Goal: Information Seeking & Learning: Stay updated

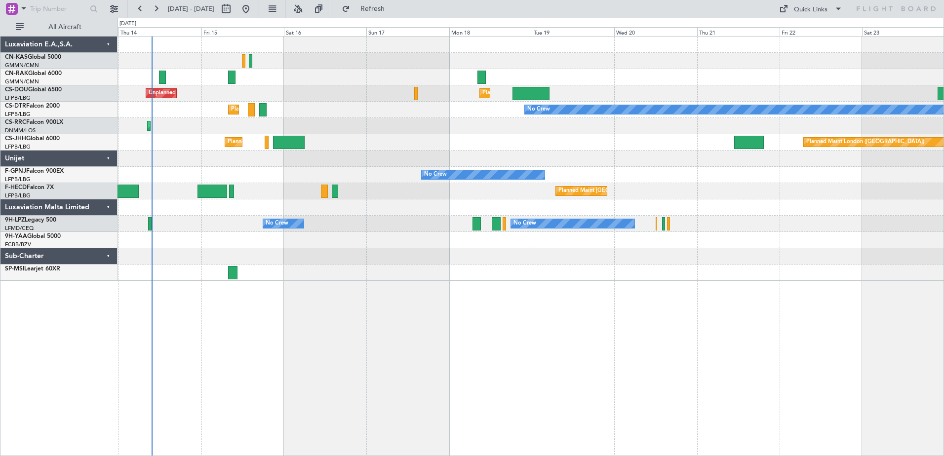
click at [348, 329] on div "Planned Maint [GEOGRAPHIC_DATA] ([GEOGRAPHIC_DATA]) Planned Maint [GEOGRAPHIC_D…" at bounding box center [531, 246] width 827 height 420
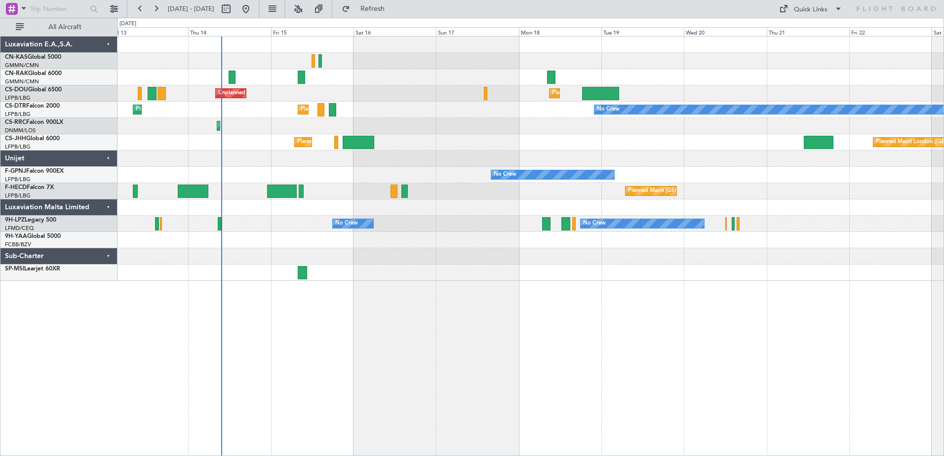
click at [450, 296] on div "Planned Maint [GEOGRAPHIC_DATA] ([GEOGRAPHIC_DATA]) Unplanned Maint [GEOGRAPHIC…" at bounding box center [531, 246] width 827 height 420
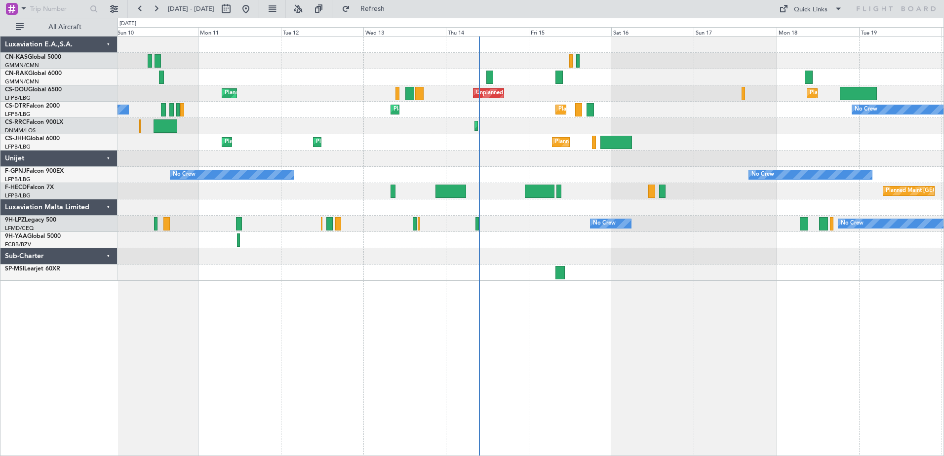
click at [760, 289] on div "Planned Maint [GEOGRAPHIC_DATA] ([GEOGRAPHIC_DATA]) Unplanned Maint [GEOGRAPHIC…" at bounding box center [531, 246] width 827 height 420
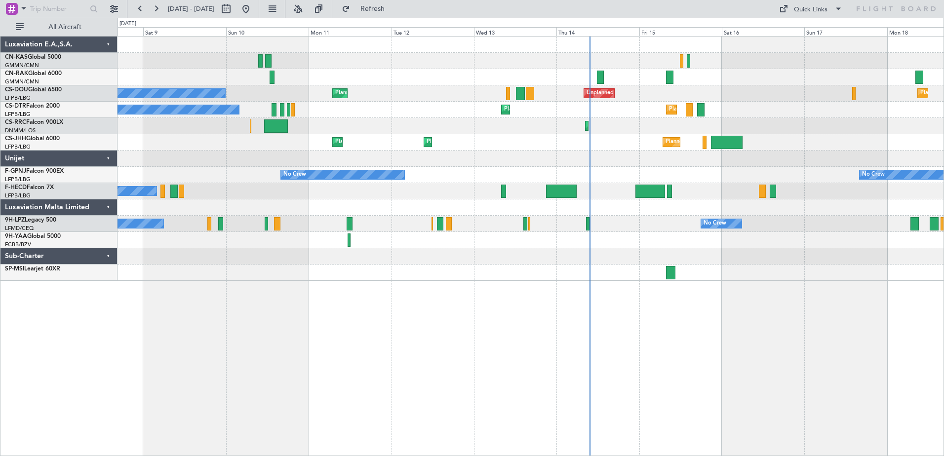
click at [698, 306] on div "Planned Maint [GEOGRAPHIC_DATA] ([GEOGRAPHIC_DATA]) Unplanned Maint [GEOGRAPHIC…" at bounding box center [531, 246] width 827 height 420
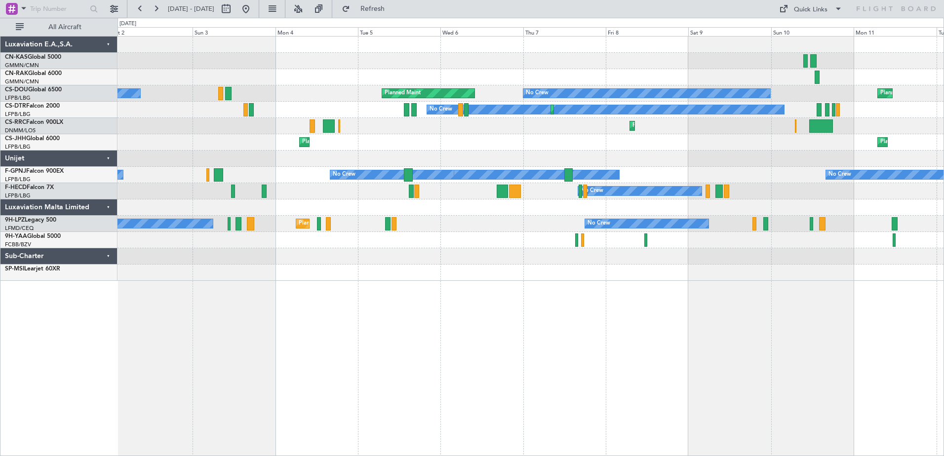
click at [613, 347] on div "Planned Maint Olbia (Costa Smeralda) Planned Maint [GEOGRAPHIC_DATA] ([GEOGRAPH…" at bounding box center [531, 246] width 827 height 420
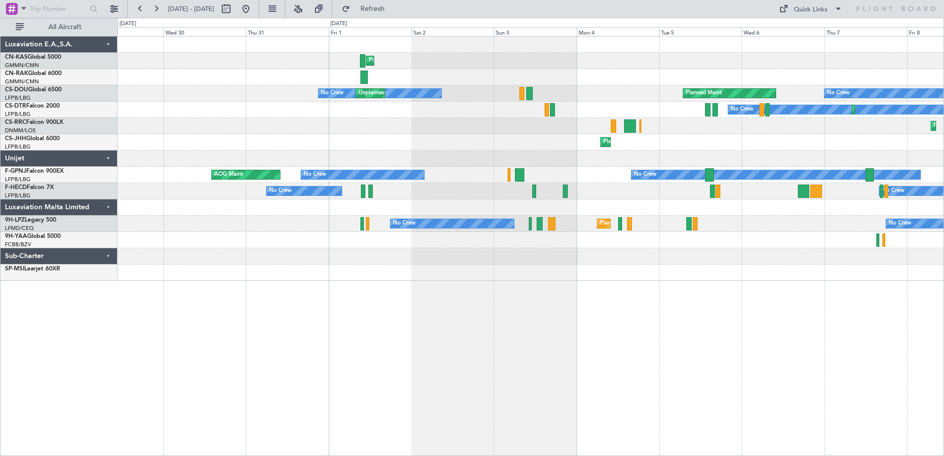
click at [581, 340] on div "Planned Maint Olbia (Costa Smeralda) No Crew Planned Maint No Crew Unplanned Ma…" at bounding box center [531, 246] width 827 height 420
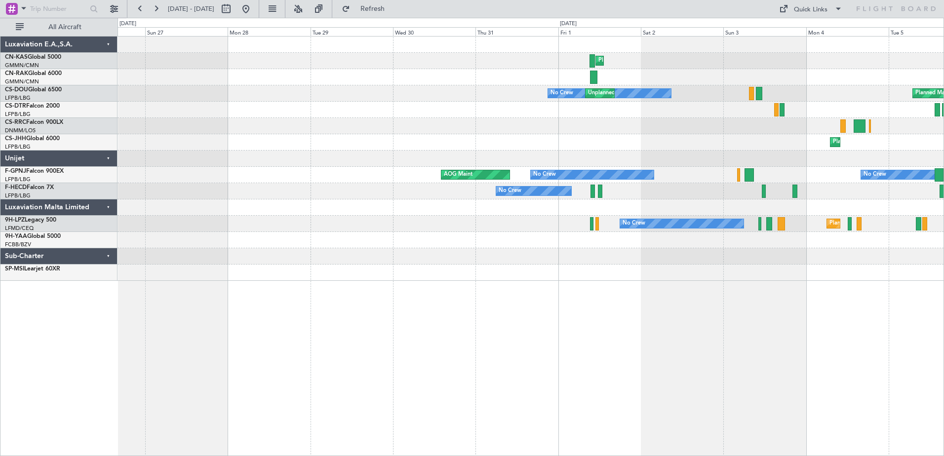
click at [499, 335] on div "Planned Maint Olbia (Costa Smeralda) Planned Maint No Crew Unplanned Maint [GEO…" at bounding box center [531, 246] width 827 height 420
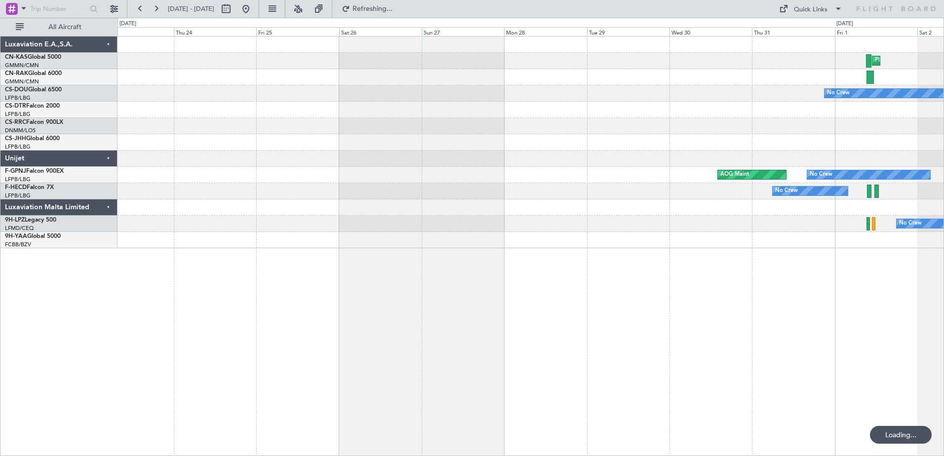
click at [567, 306] on div "Planned Maint Olbia (Costa Smeralda) Unplanned Maint [GEOGRAPHIC_DATA] ([GEOGRA…" at bounding box center [531, 246] width 827 height 420
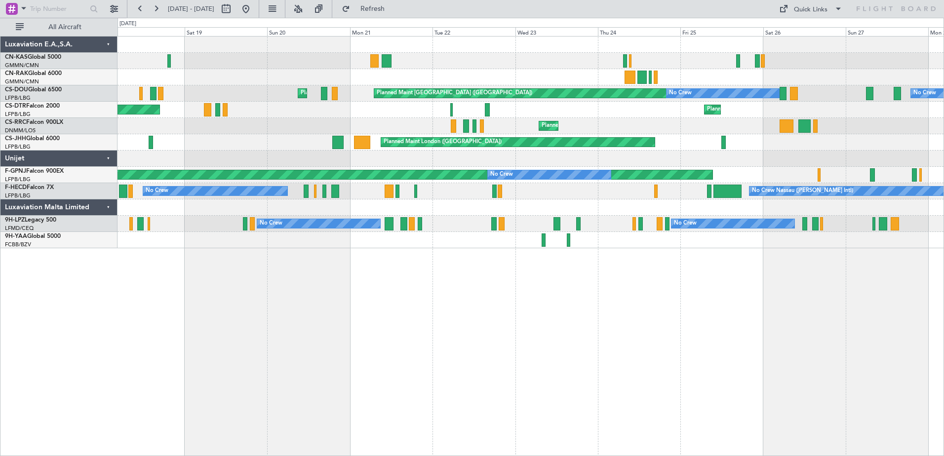
click at [646, 328] on div "Planned Maint [GEOGRAPHIC_DATA] ([GEOGRAPHIC_DATA]) No Crew No Crew Planned Mai…" at bounding box center [531, 246] width 827 height 420
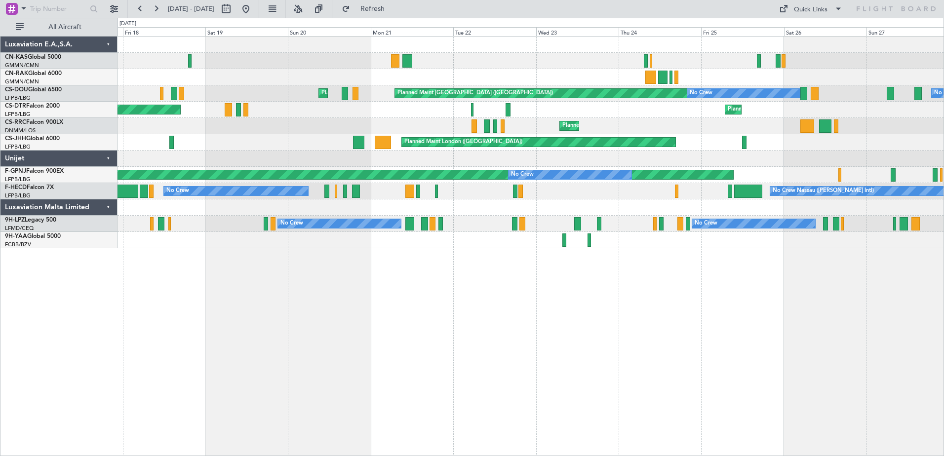
click at [699, 300] on div "Planned Maint [GEOGRAPHIC_DATA] ([GEOGRAPHIC_DATA]) No Crew No Crew Planned Mai…" at bounding box center [531, 246] width 827 height 420
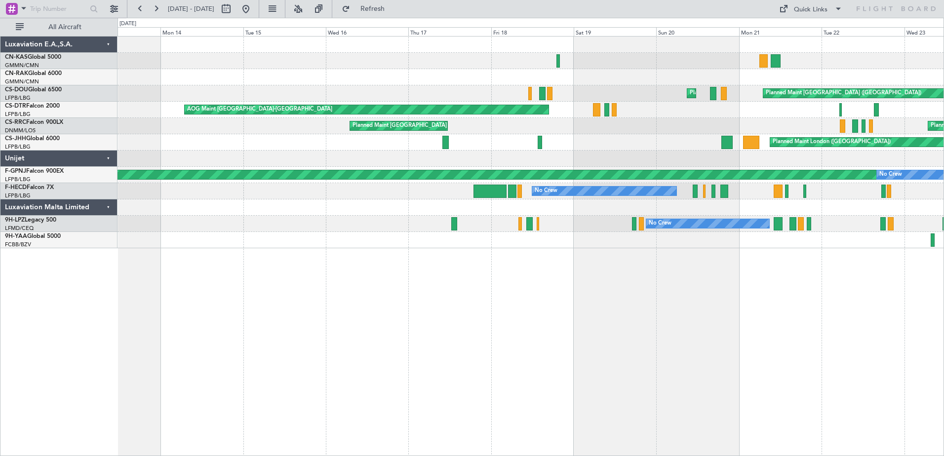
click at [557, 270] on div "Planned Maint [GEOGRAPHIC_DATA] ([GEOGRAPHIC_DATA]) Planned Maint [GEOGRAPHIC_D…" at bounding box center [531, 246] width 827 height 420
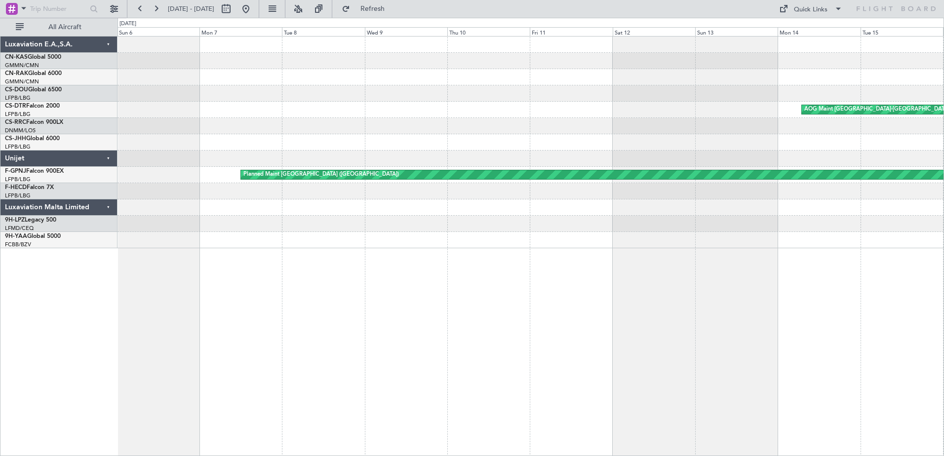
click at [594, 276] on div "AOG Maint [GEOGRAPHIC_DATA]-[GEOGRAPHIC_DATA] Planned Maint [GEOGRAPHIC_DATA] (…" at bounding box center [531, 246] width 827 height 420
click at [231, 287] on div "AOG Maint [GEOGRAPHIC_DATA]-[GEOGRAPHIC_DATA] Planned Maint [GEOGRAPHIC_DATA] (…" at bounding box center [531, 246] width 827 height 420
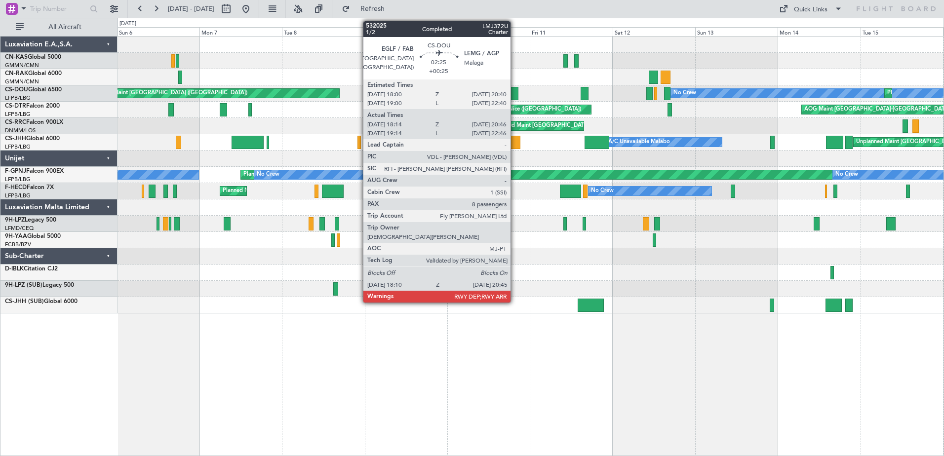
click at [515, 90] on div at bounding box center [514, 93] width 9 height 13
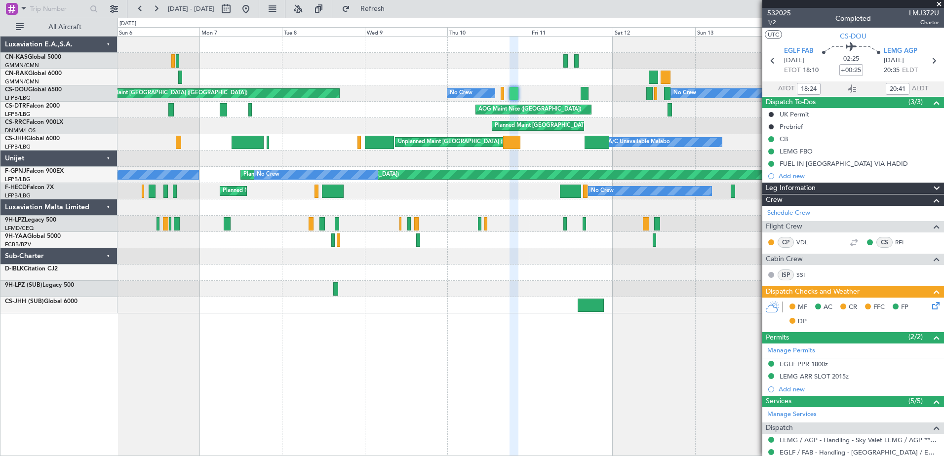
click at [82, 318] on div "Unplanned Maint [GEOGRAPHIC_DATA] ([GEOGRAPHIC_DATA]) No Crew No Crew Planned M…" at bounding box center [472, 237] width 944 height 439
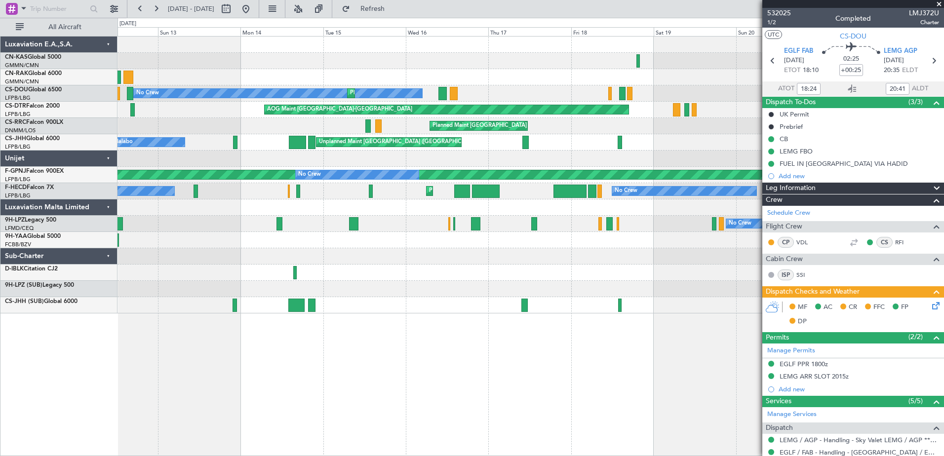
click at [127, 242] on div "No Crew Planned Maint Planned Maint [GEOGRAPHIC_DATA] ([GEOGRAPHIC_DATA]) Plann…" at bounding box center [531, 175] width 826 height 277
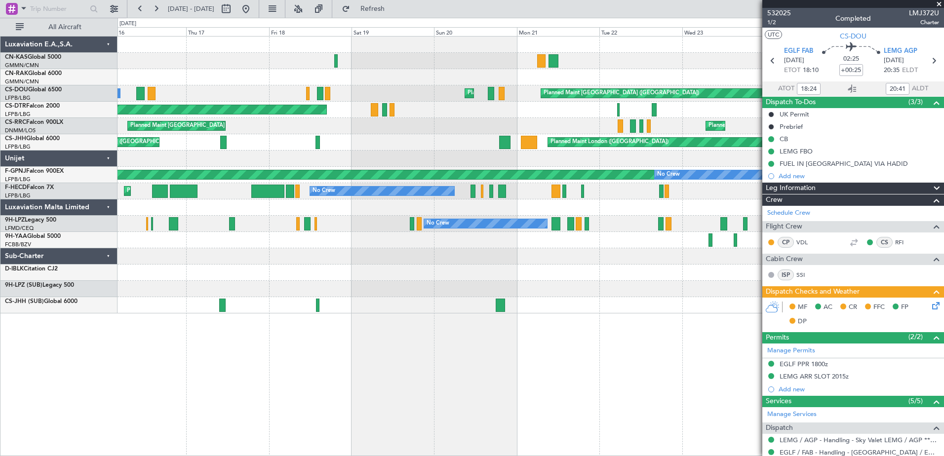
click at [215, 325] on div "No Crew Planned Maint [GEOGRAPHIC_DATA] ([GEOGRAPHIC_DATA]) Planned Maint [GEOG…" at bounding box center [531, 246] width 827 height 420
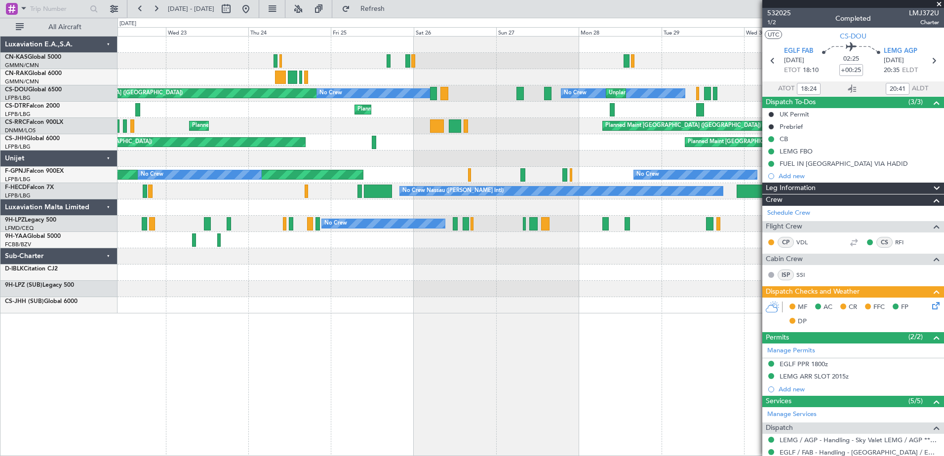
click at [115, 341] on div "Planned Maint Olbia (Costa Smeralda) Planned Maint [GEOGRAPHIC_DATA] ([GEOGRAPH…" at bounding box center [472, 237] width 944 height 439
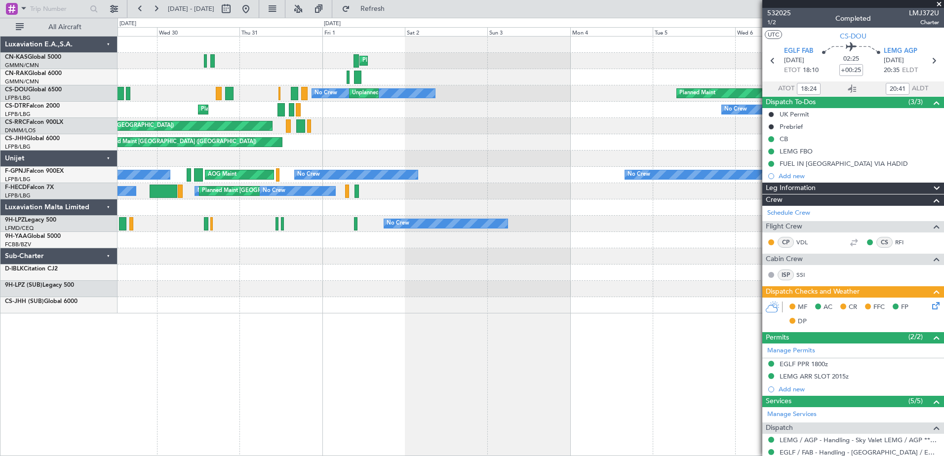
click at [125, 375] on div "Planned Maint Olbia (Costa Smeralda) No Crew Unplanned Maint [GEOGRAPHIC_DATA] …" at bounding box center [531, 246] width 827 height 420
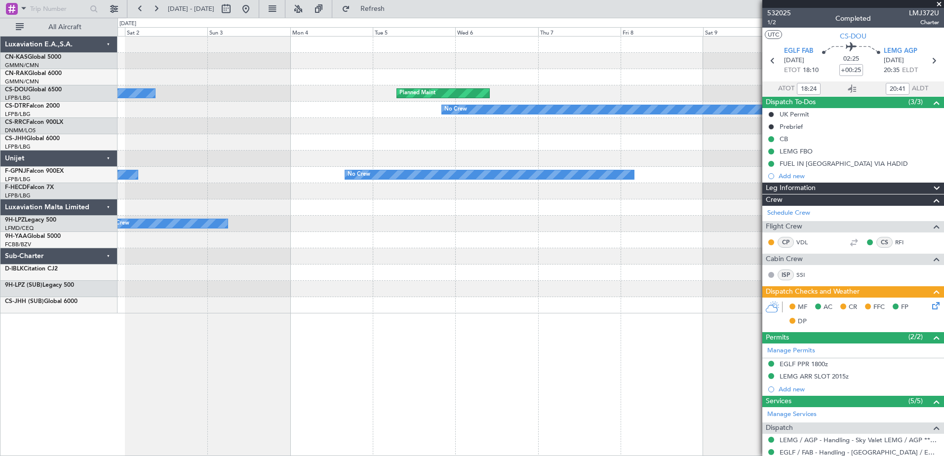
click at [151, 393] on div "Planned Maint Olbia (Costa Smeralda) No Crew Planned Maint Unplanned Maint [GEO…" at bounding box center [531, 246] width 827 height 420
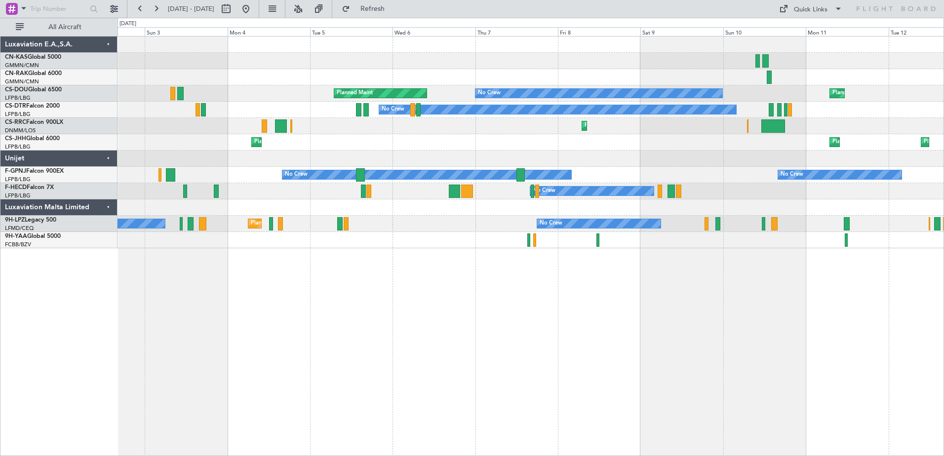
click at [108, 45] on div "Luxaviation E.A.,S.A." at bounding box center [58, 45] width 117 height 16
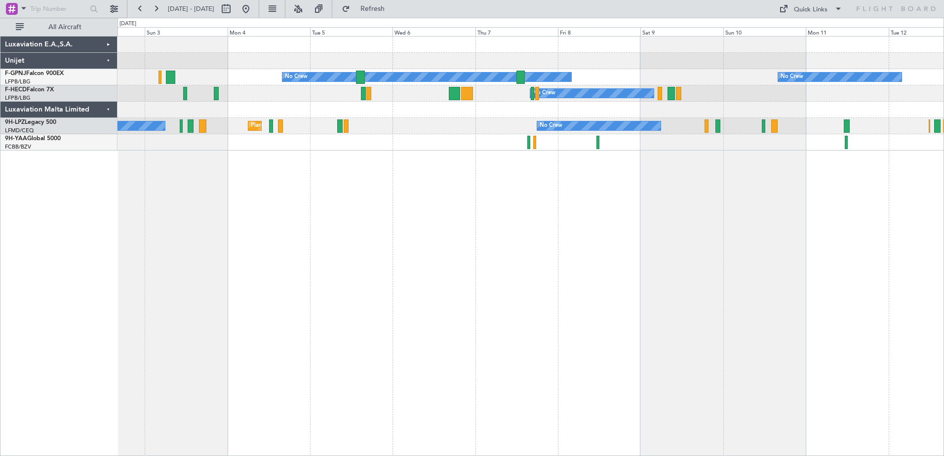
click at [108, 45] on div "Luxaviation E.A.,S.A." at bounding box center [58, 45] width 117 height 16
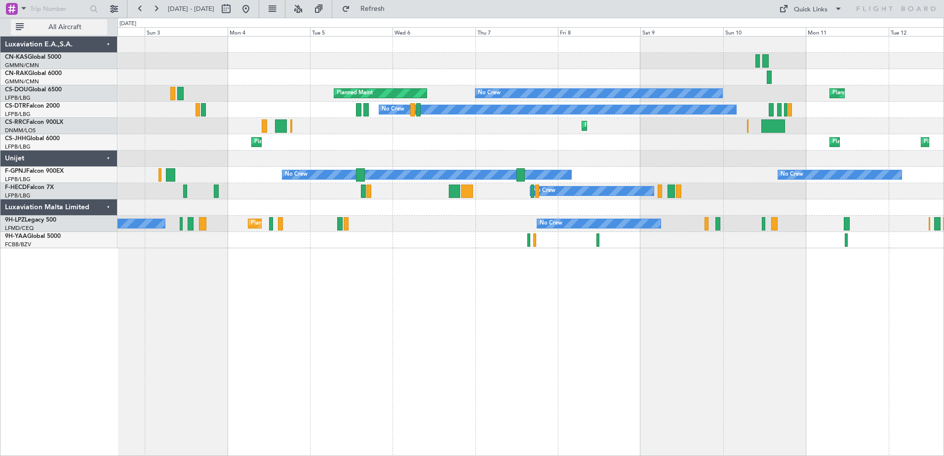
click at [19, 27] on button "All Aircraft" at bounding box center [59, 27] width 96 height 16
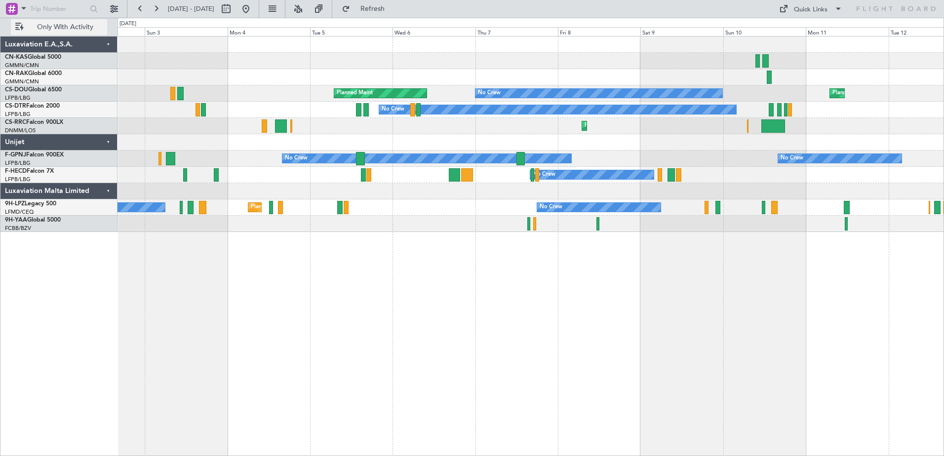
click at [20, 26] on button "Only With Activity" at bounding box center [59, 27] width 96 height 16
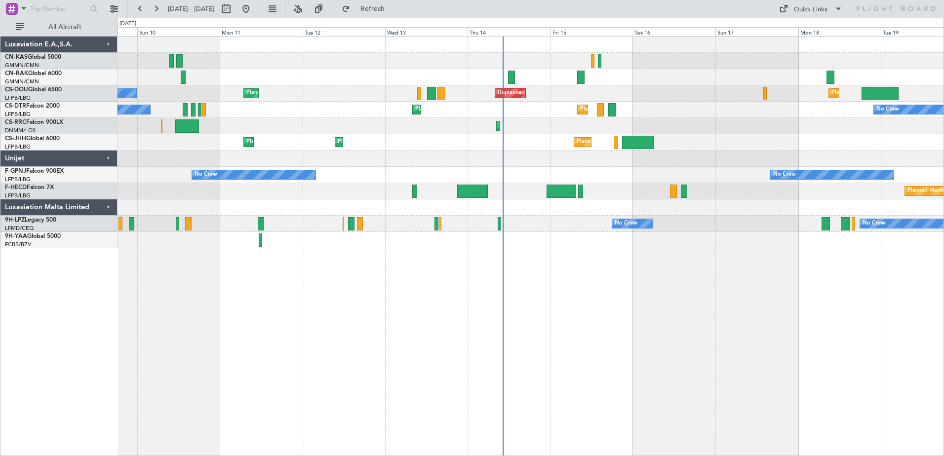
click at [169, 340] on div "Planned Maint [GEOGRAPHIC_DATA] ([GEOGRAPHIC_DATA]) No Crew Unplanned Maint [GE…" at bounding box center [531, 246] width 827 height 420
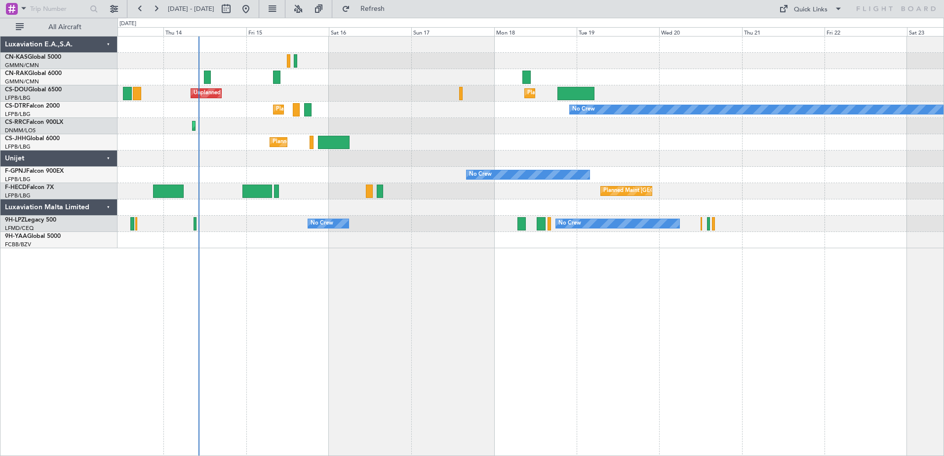
click at [365, 362] on div "Unplanned Maint [GEOGRAPHIC_DATA] ([GEOGRAPHIC_DATA]) Planned Maint [GEOGRAPHIC…" at bounding box center [531, 246] width 827 height 420
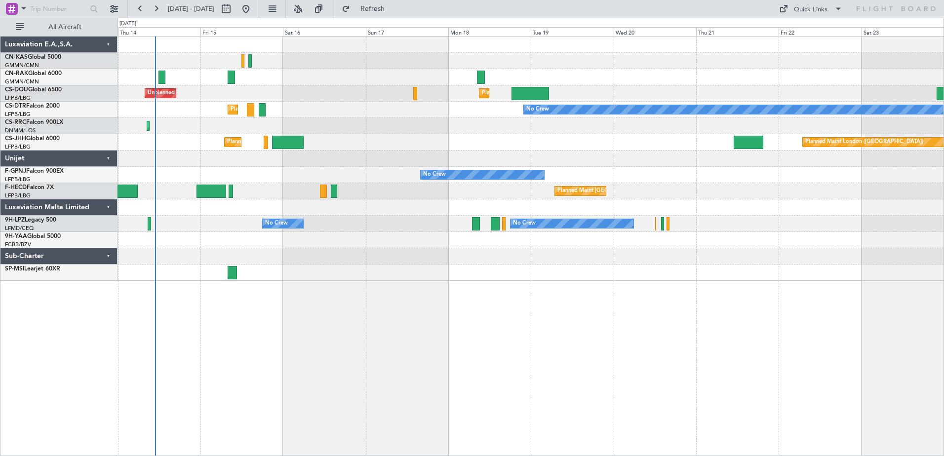
click at [360, 339] on div "Planned Maint [GEOGRAPHIC_DATA] ([GEOGRAPHIC_DATA]) Planned Maint [GEOGRAPHIC_D…" at bounding box center [531, 246] width 827 height 420
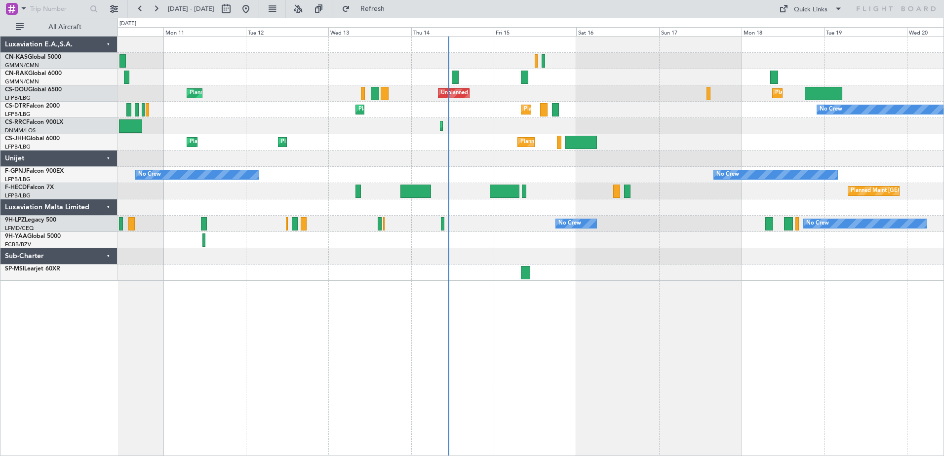
click at [615, 318] on div "Planned Maint [GEOGRAPHIC_DATA] ([GEOGRAPHIC_DATA]) Unplanned Maint [GEOGRAPHIC…" at bounding box center [531, 246] width 827 height 420
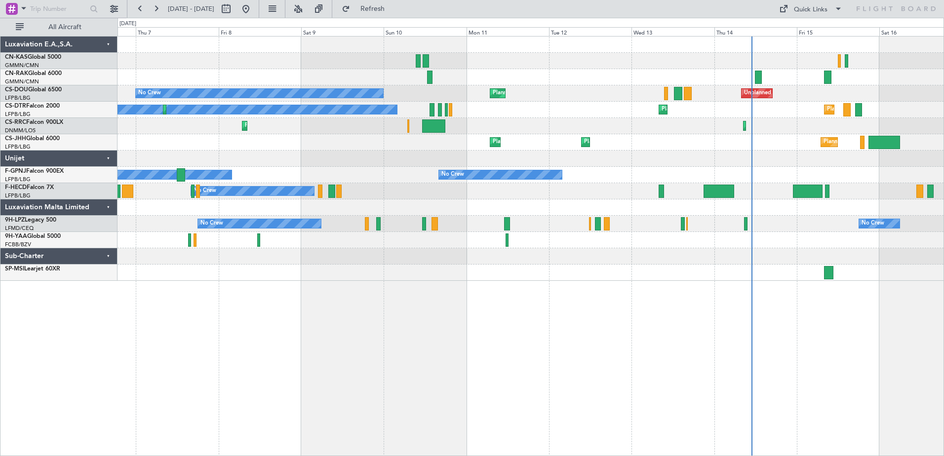
click at [455, 312] on div "Unplanned Maint [GEOGRAPHIC_DATA] ([GEOGRAPHIC_DATA]) Planned Maint [GEOGRAPHIC…" at bounding box center [531, 246] width 827 height 420
